Goal: Task Accomplishment & Management: Manage account settings

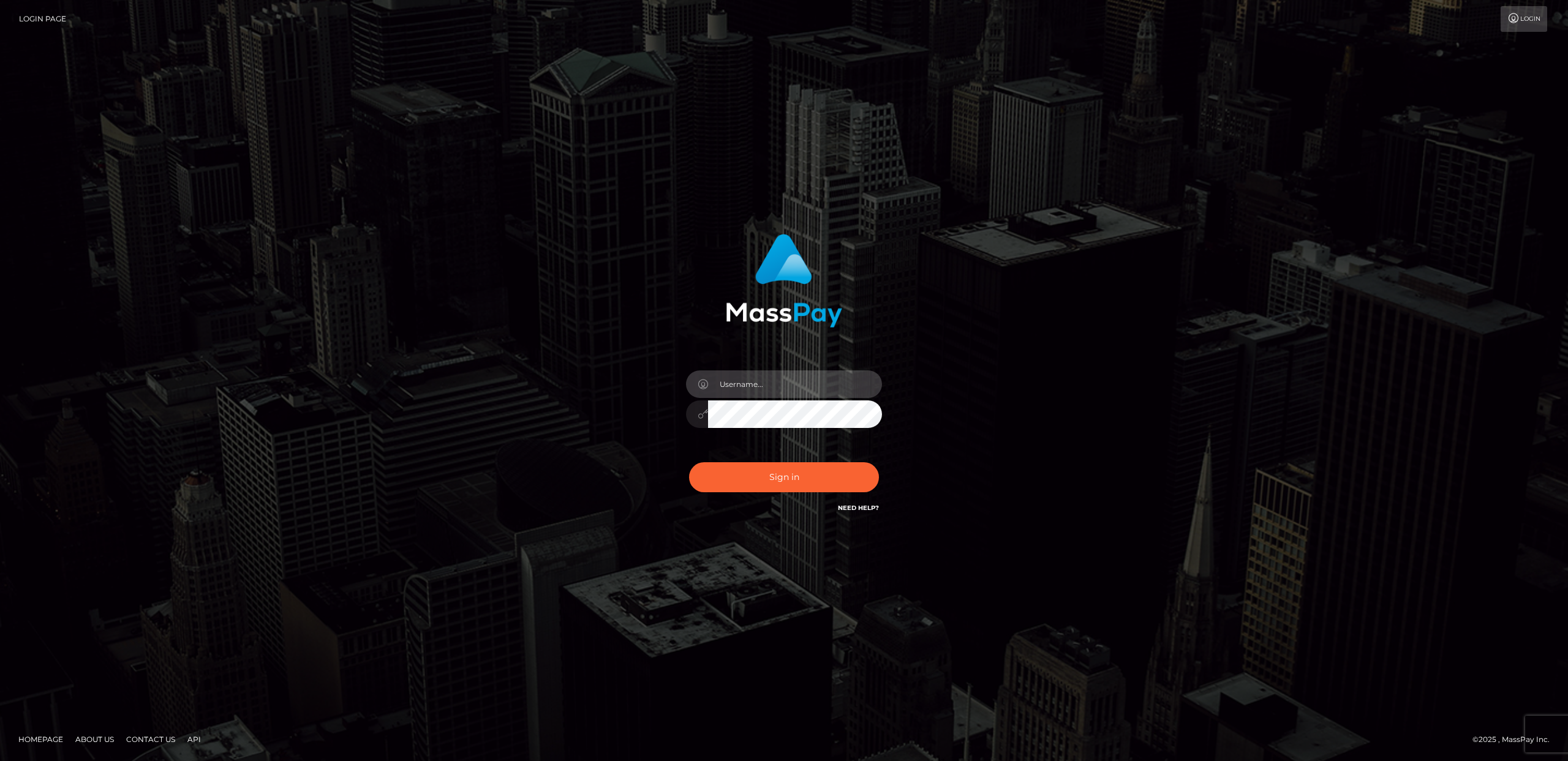
type input "Areg"
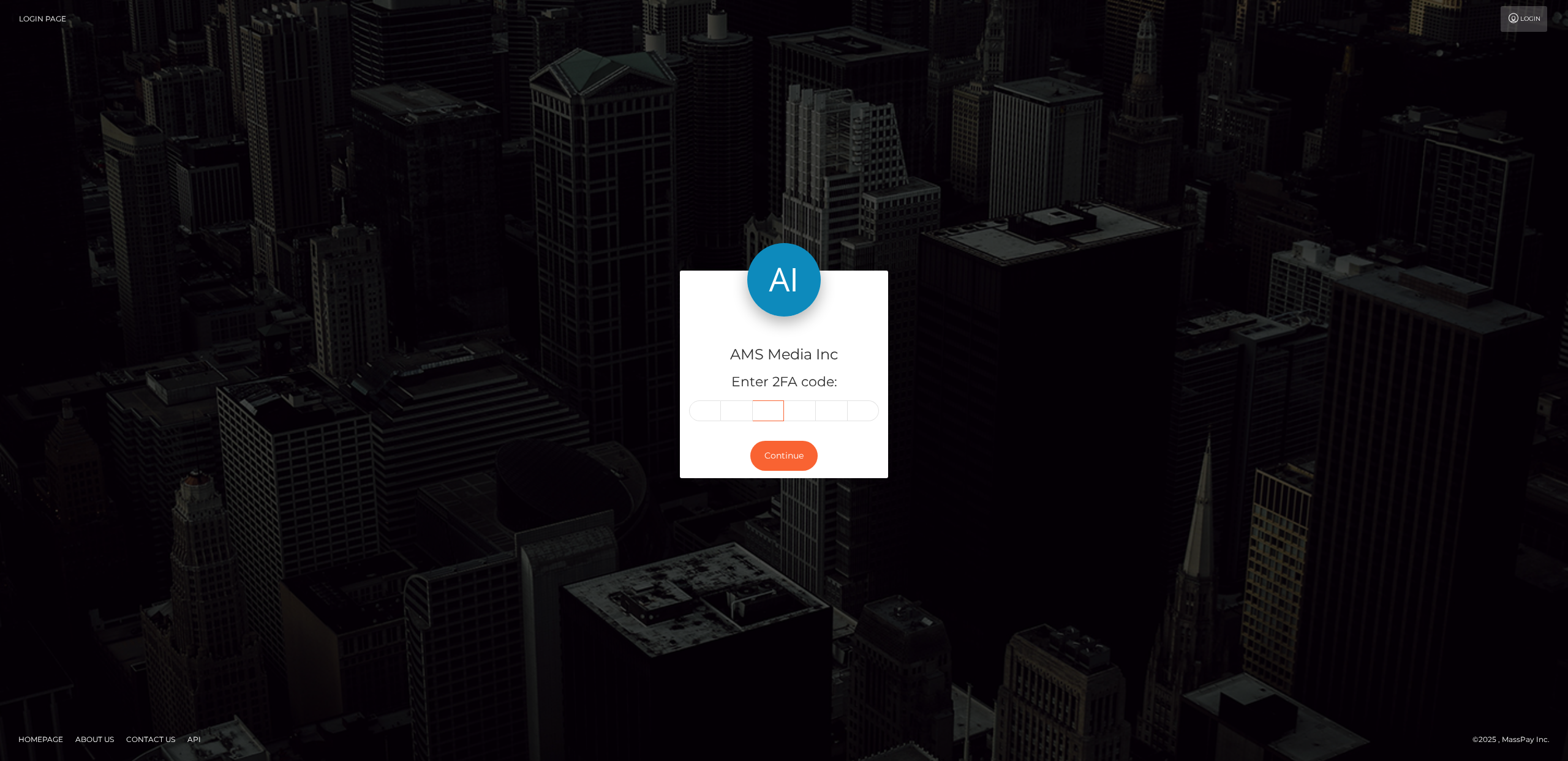
type input "054951"
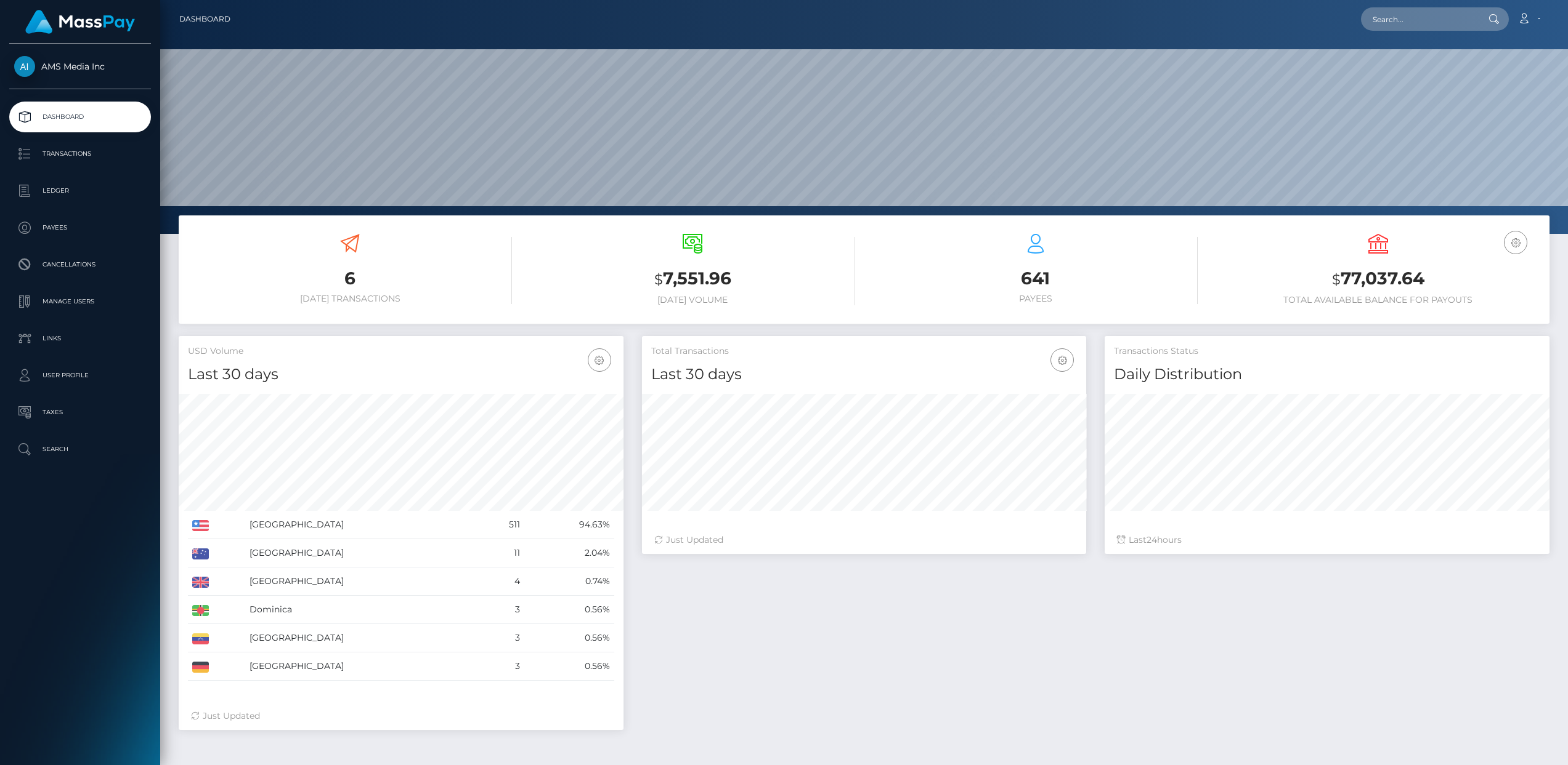
scroll to position [218, 445]
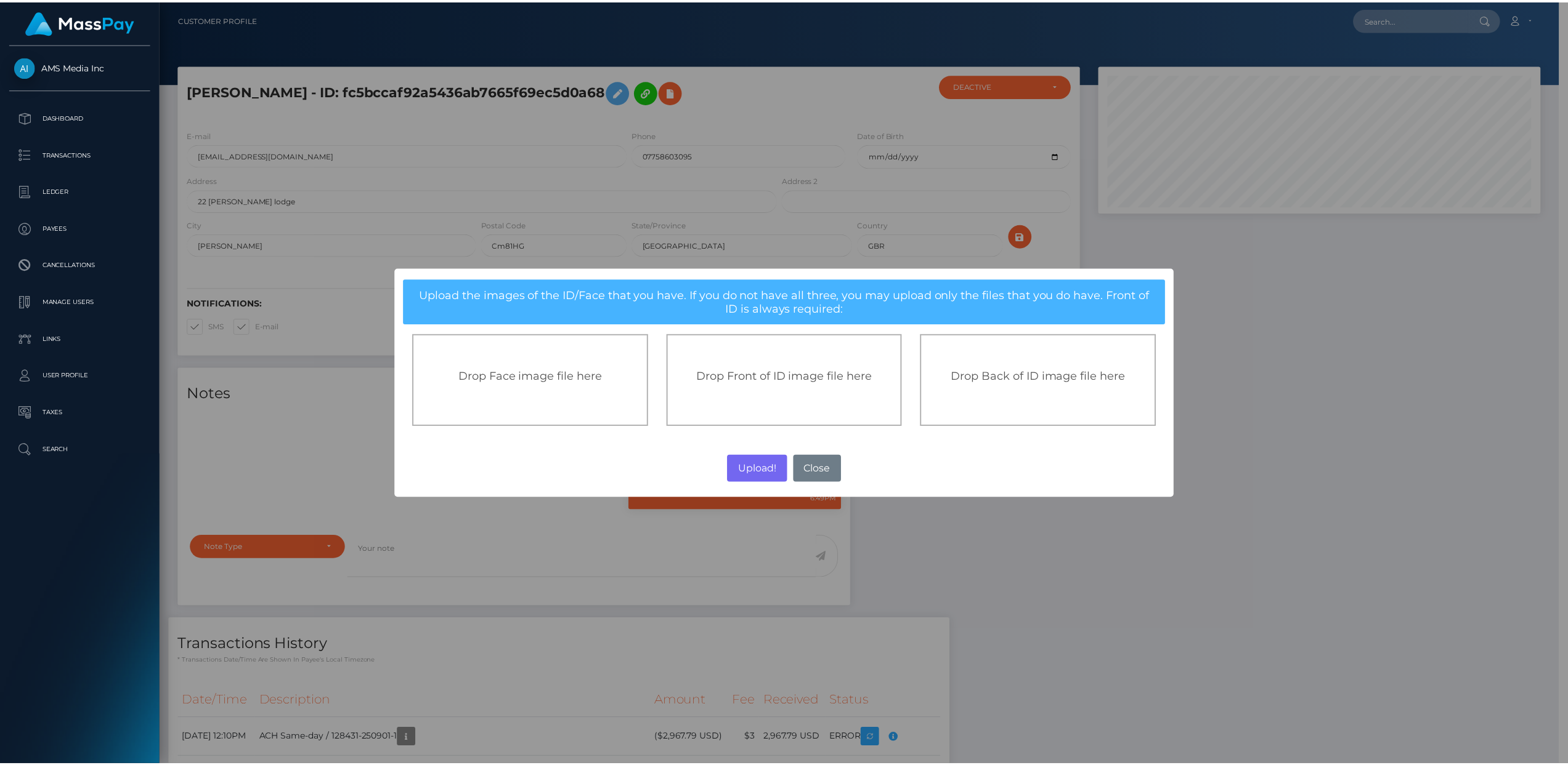
scroll to position [147, 445]
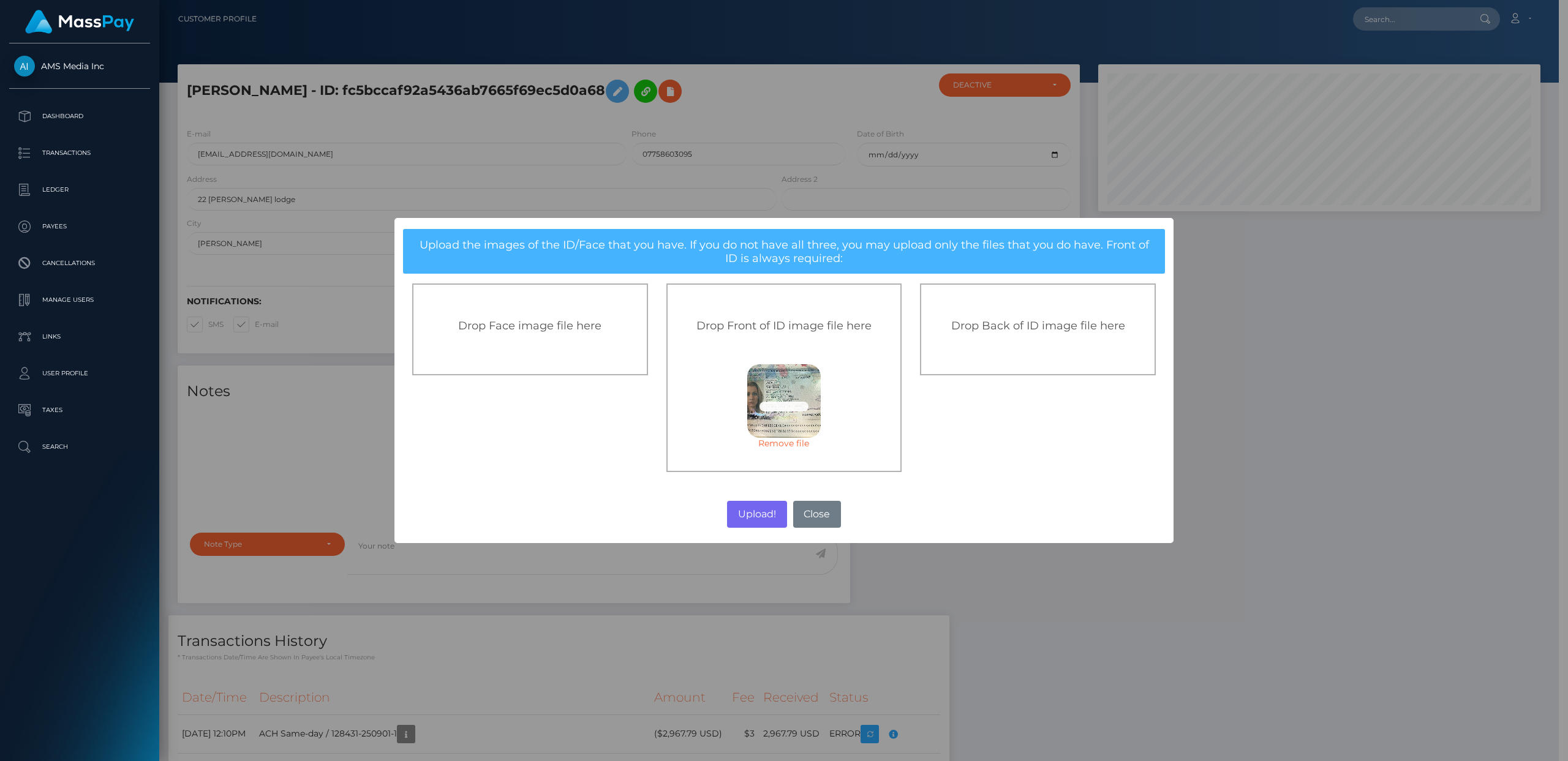
click at [1007, 315] on div "Drop Back of ID image file here" at bounding box center [1038, 329] width 236 height 92
click at [1018, 440] on link "Remove file" at bounding box center [1038, 443] width 74 height 11
click at [1005, 322] on span "Drop Back of ID image file here" at bounding box center [1038, 326] width 174 height 13
click at [755, 512] on button "Upload!" at bounding box center [757, 515] width 60 height 27
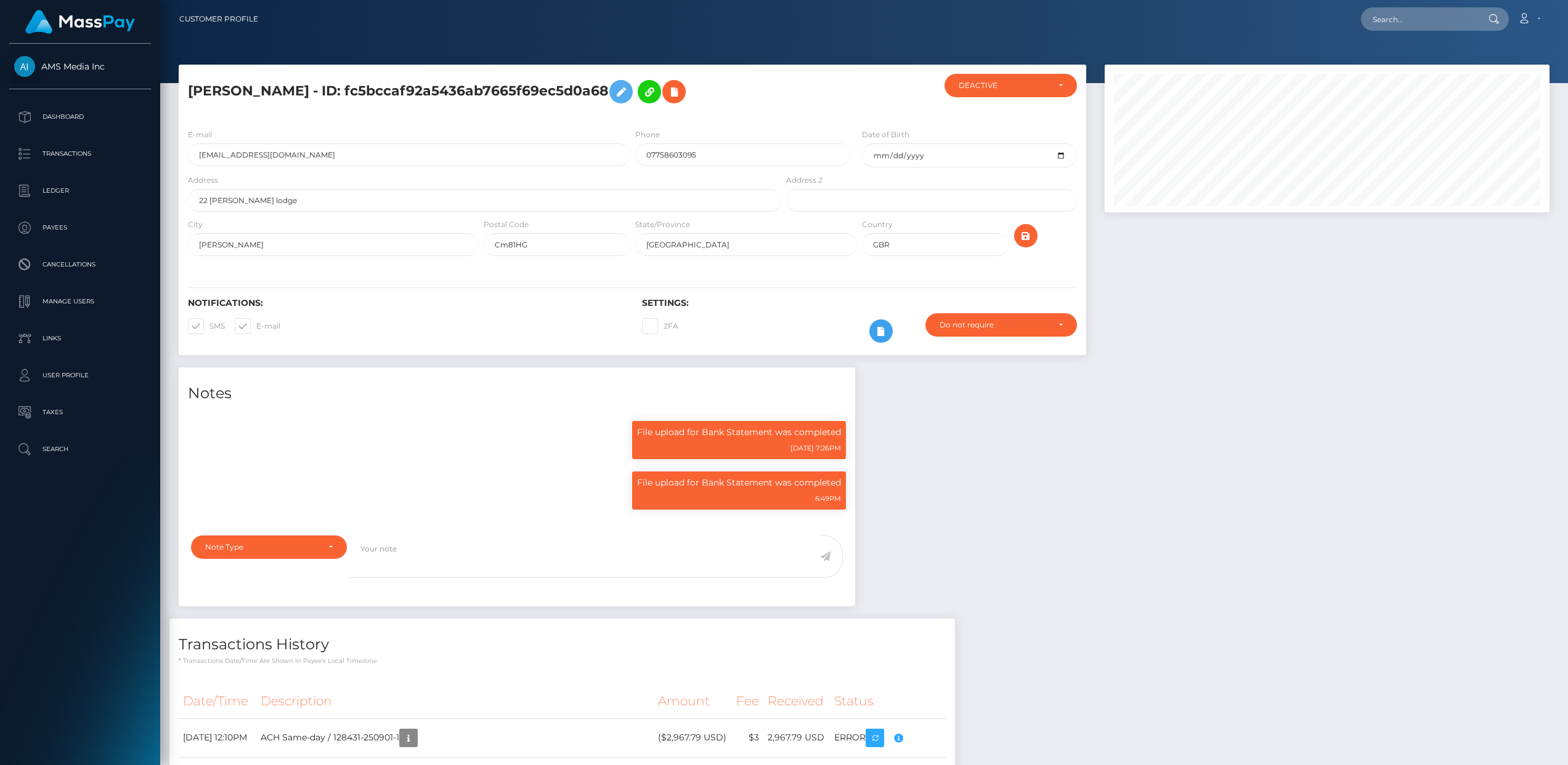
scroll to position [7, 0]
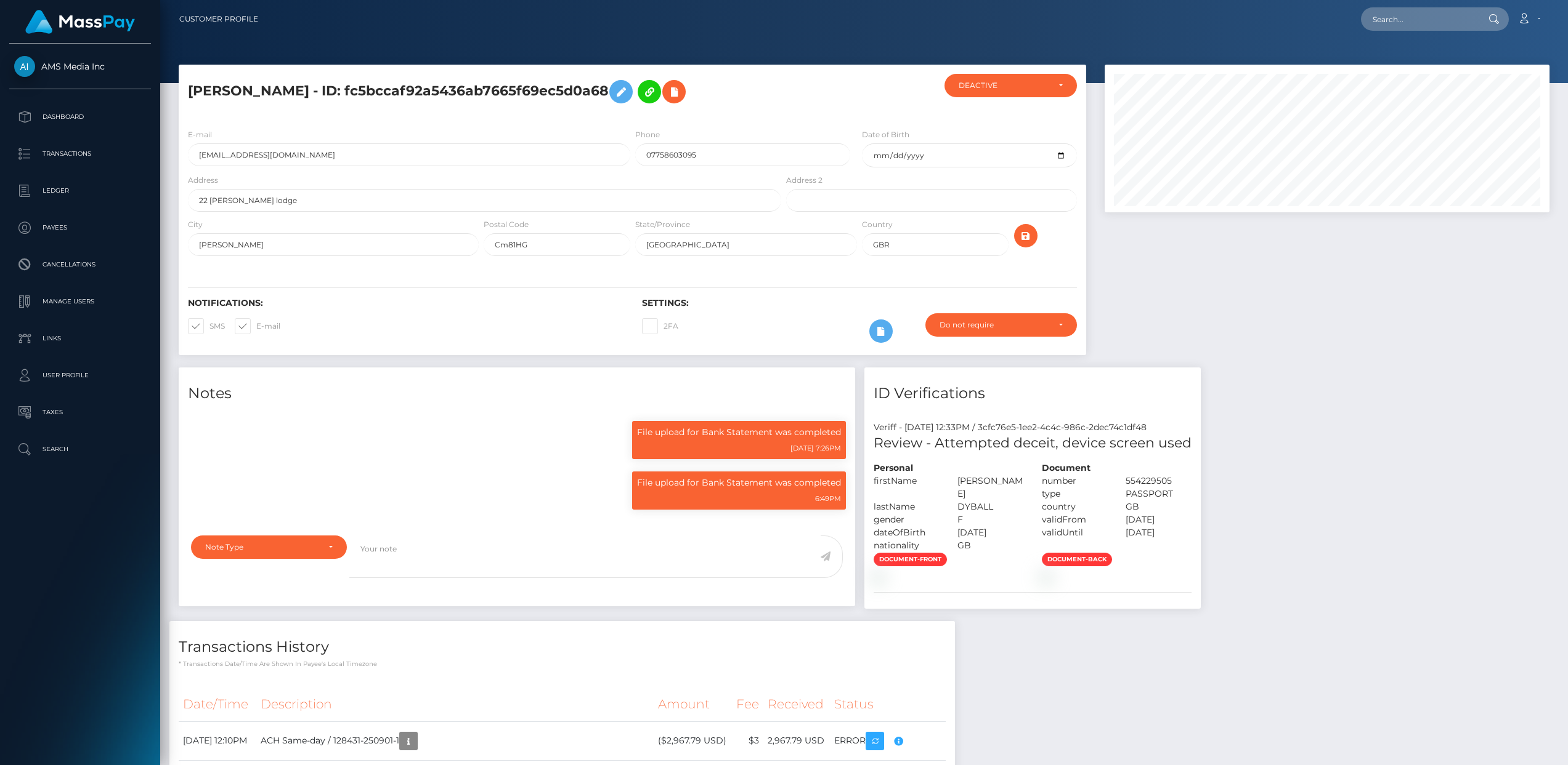
scroll to position [147, 445]
